Goal: Transaction & Acquisition: Purchase product/service

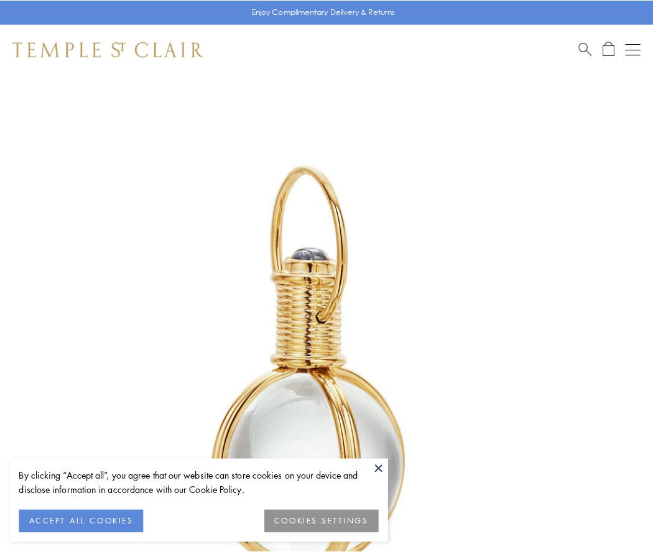
scroll to position [325, 0]
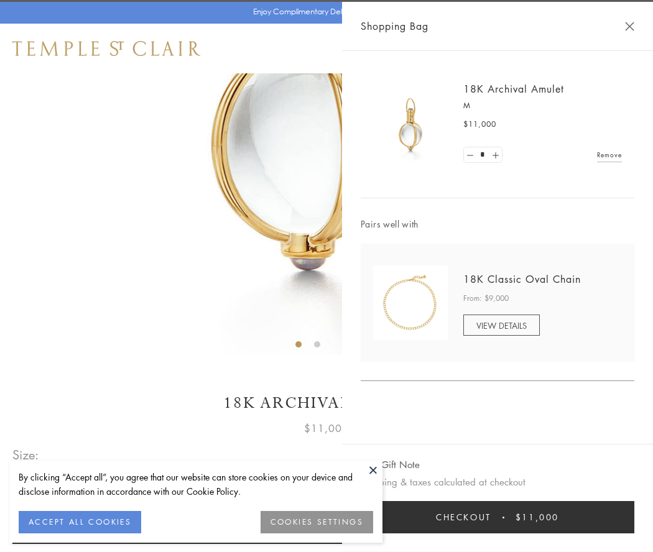
click at [497, 517] on button "Checkout $11,000" at bounding box center [498, 517] width 274 height 32
